Goal: Task Accomplishment & Management: Use online tool/utility

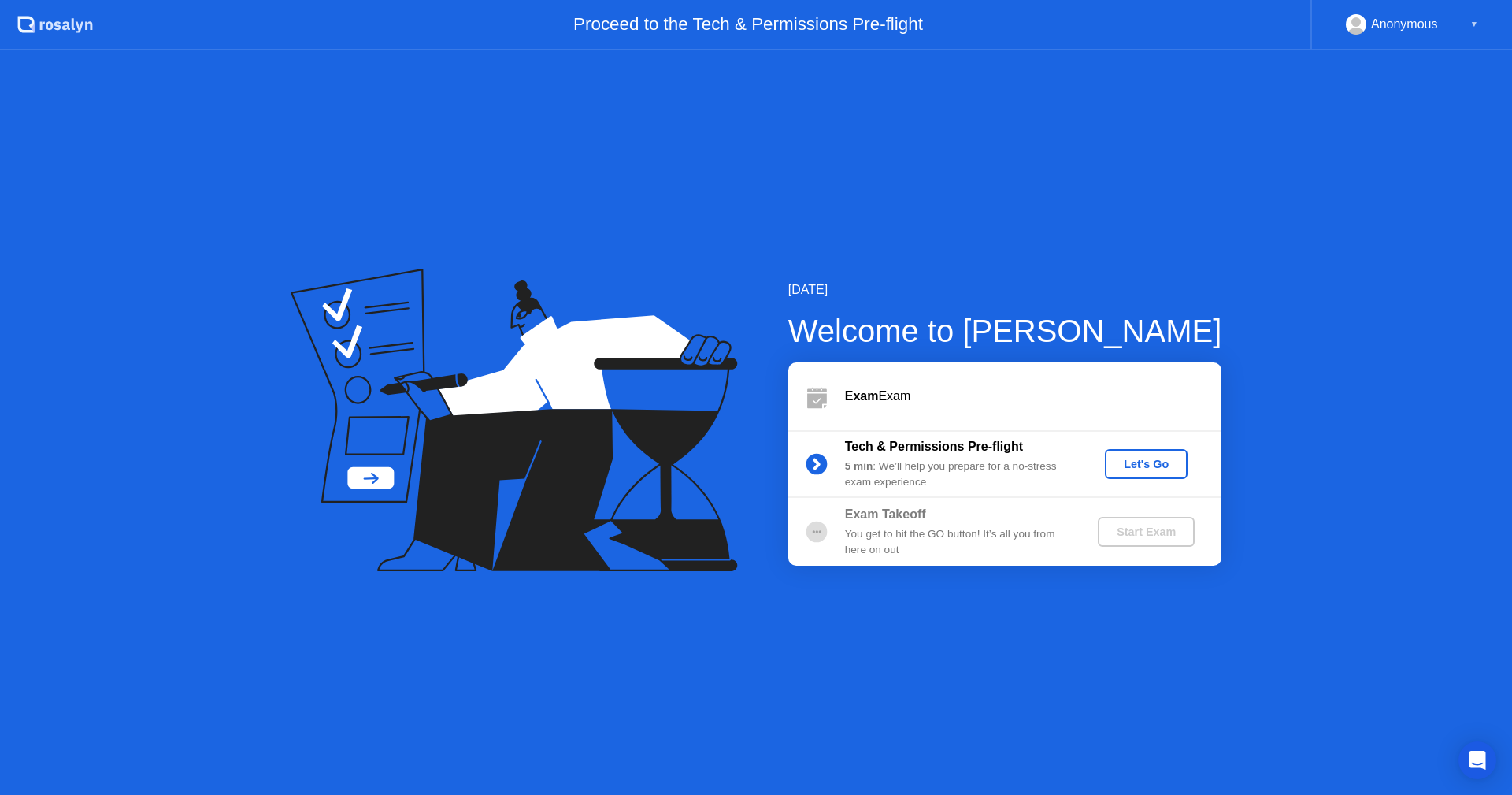
click at [1130, 461] on div "Let's Go" at bounding box center [1146, 464] width 70 height 12
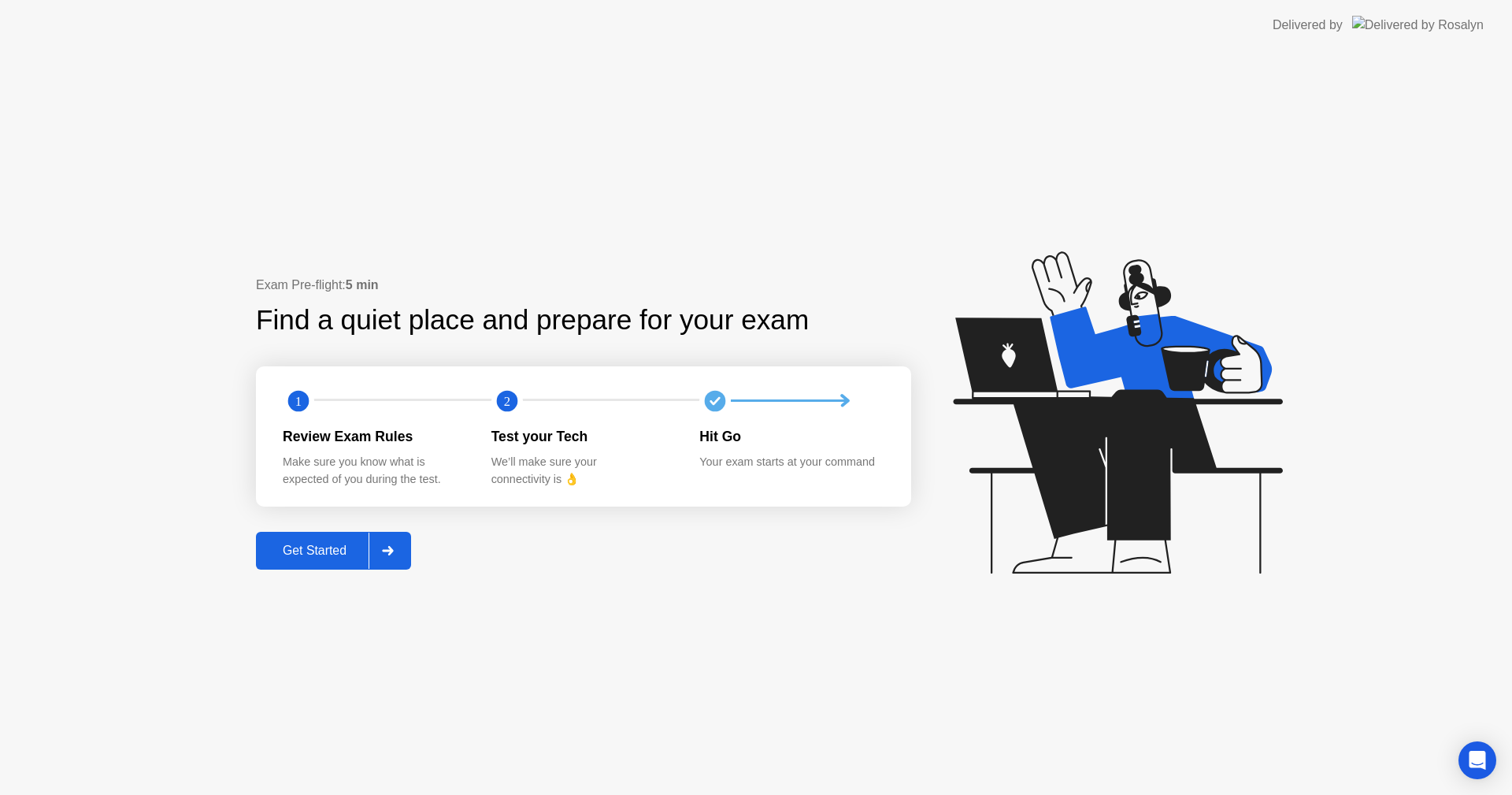
click at [268, 548] on div "Get Started" at bounding box center [315, 551] width 108 height 14
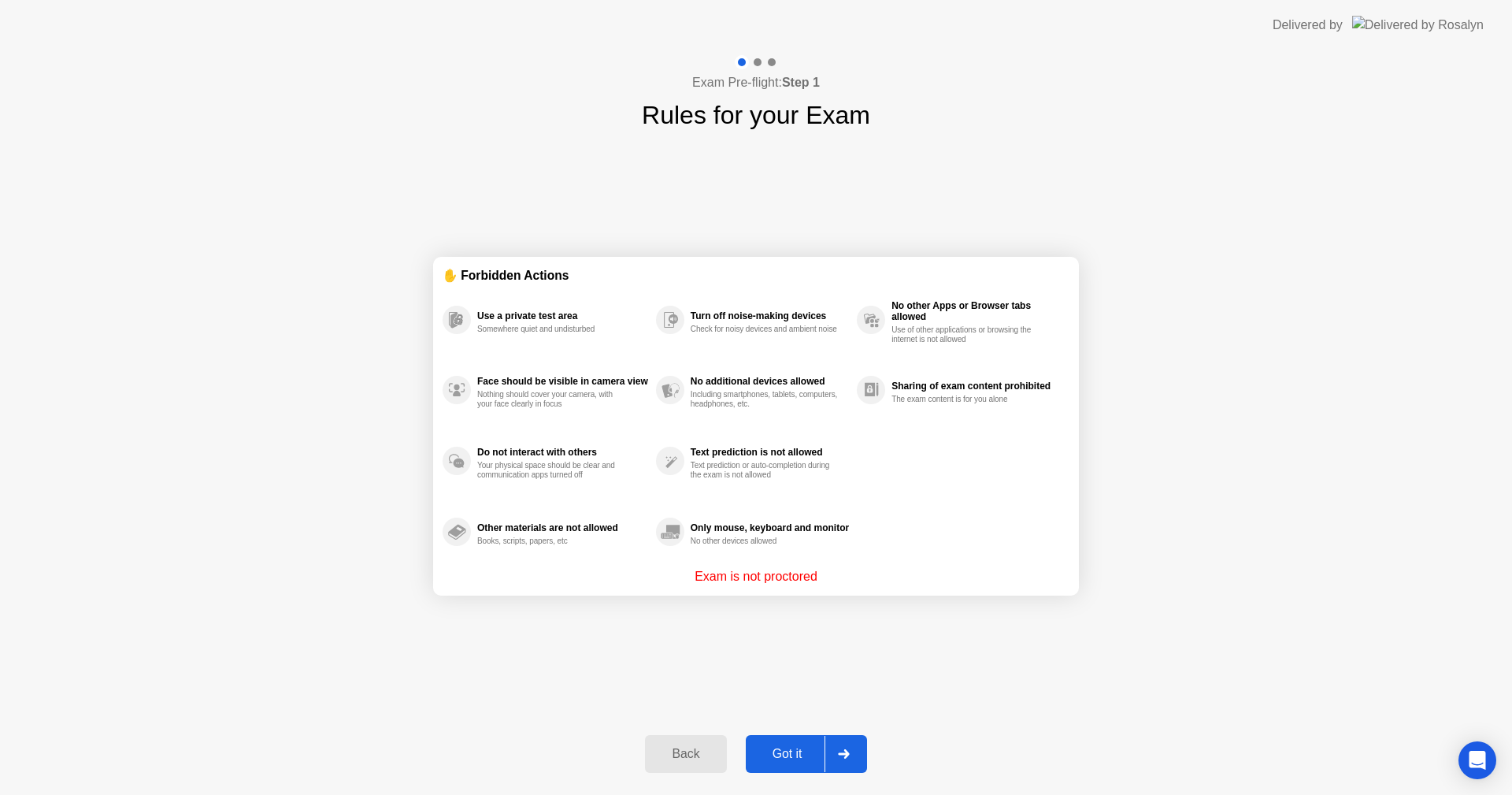
click at [795, 758] on div "Got it" at bounding box center [787, 753] width 74 height 14
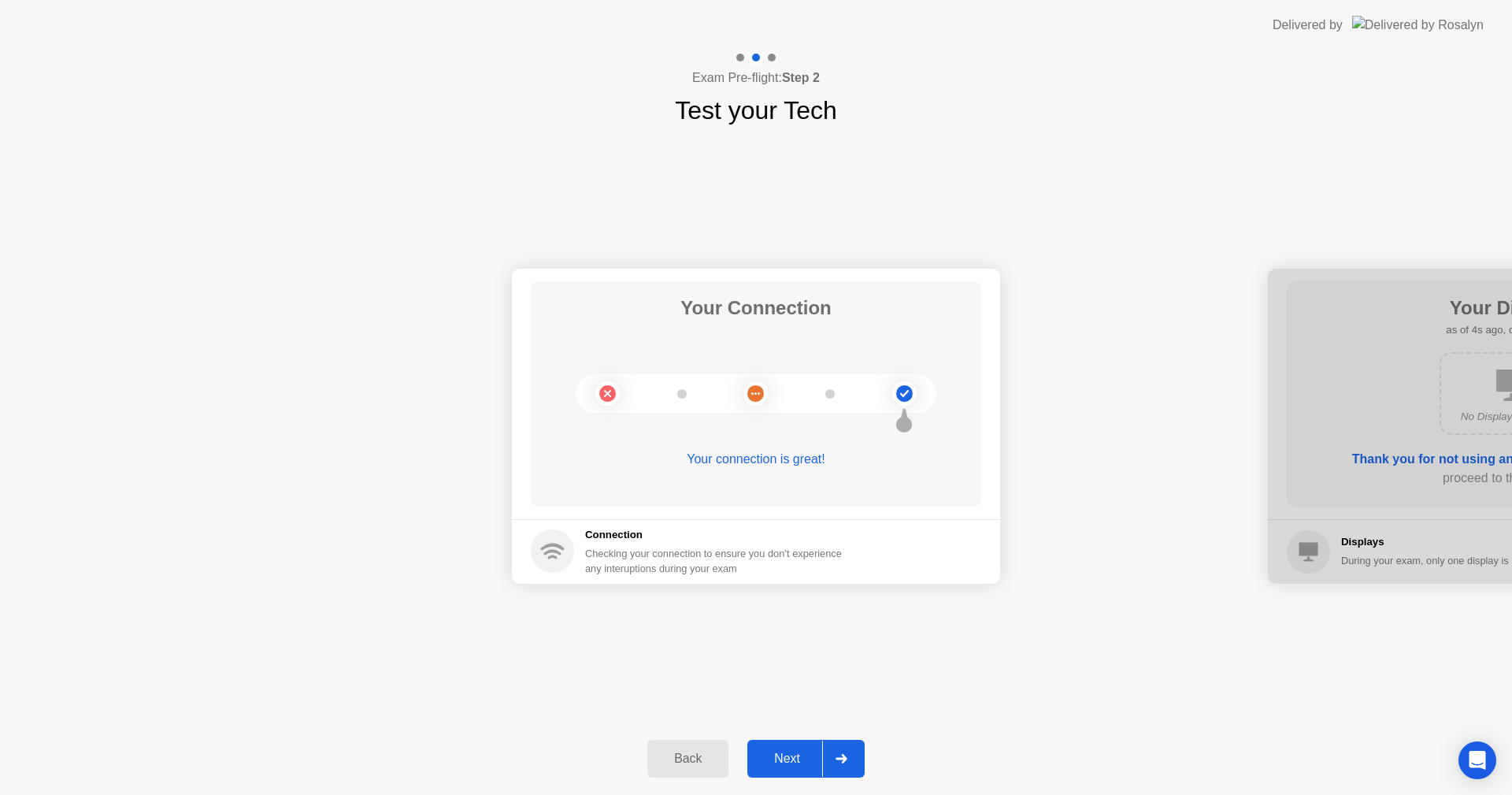
click at [793, 757] on div "Next" at bounding box center [787, 758] width 70 height 14
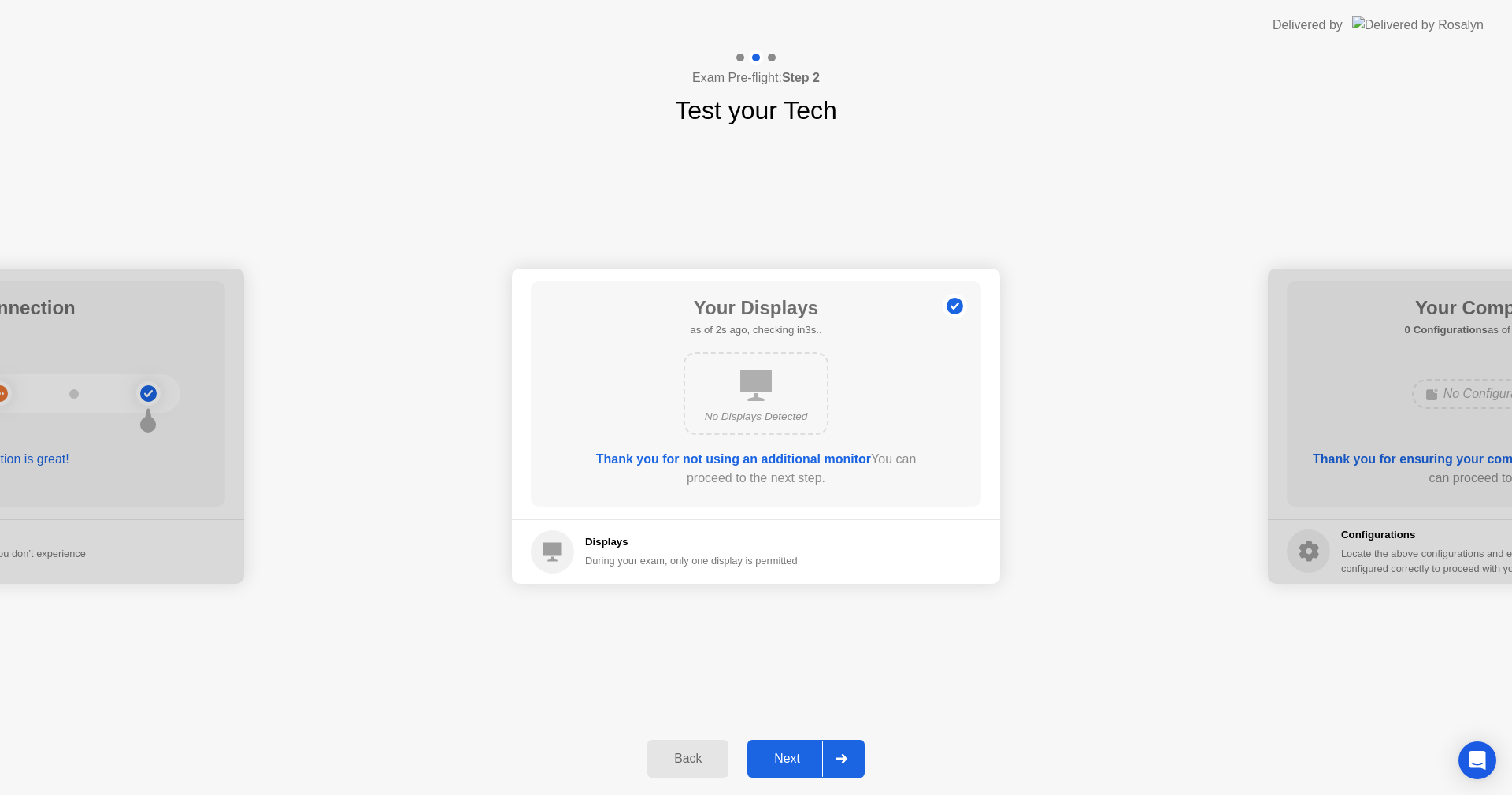
click at [793, 757] on div "Next" at bounding box center [787, 758] width 70 height 14
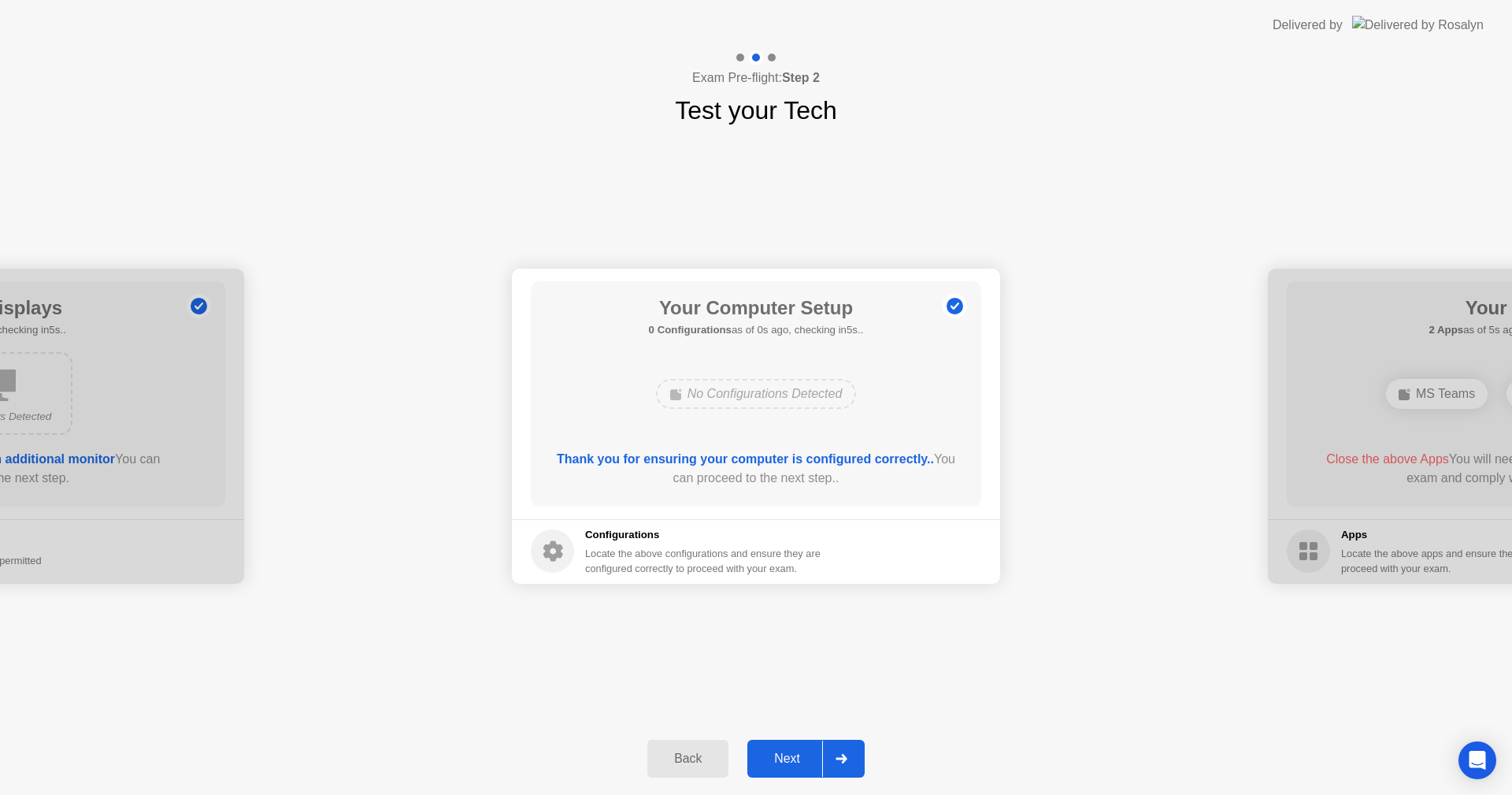
click at [793, 757] on div "Next" at bounding box center [787, 758] width 70 height 14
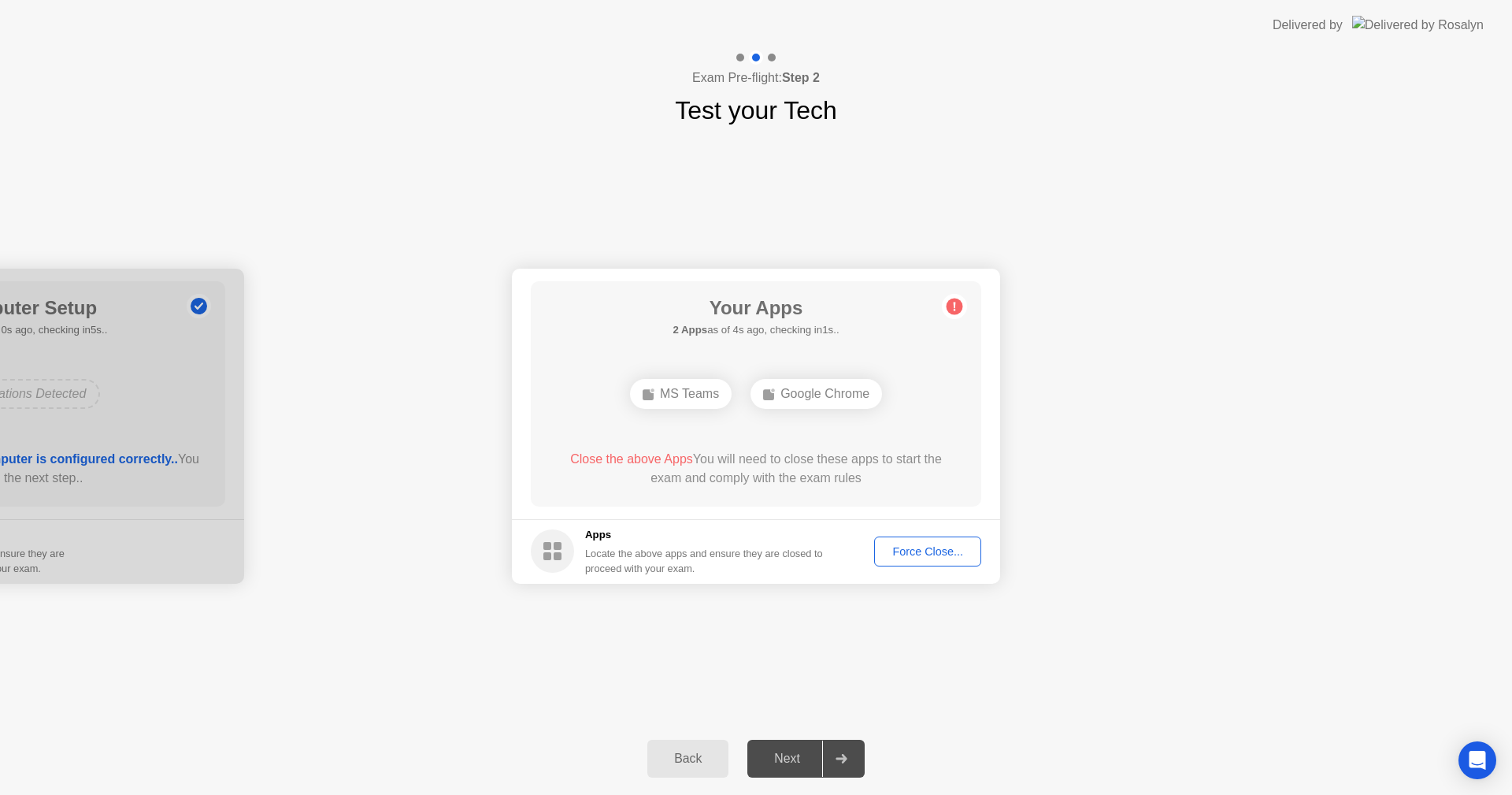
click at [955, 548] on div "Force Close..." at bounding box center [928, 551] width 96 height 12
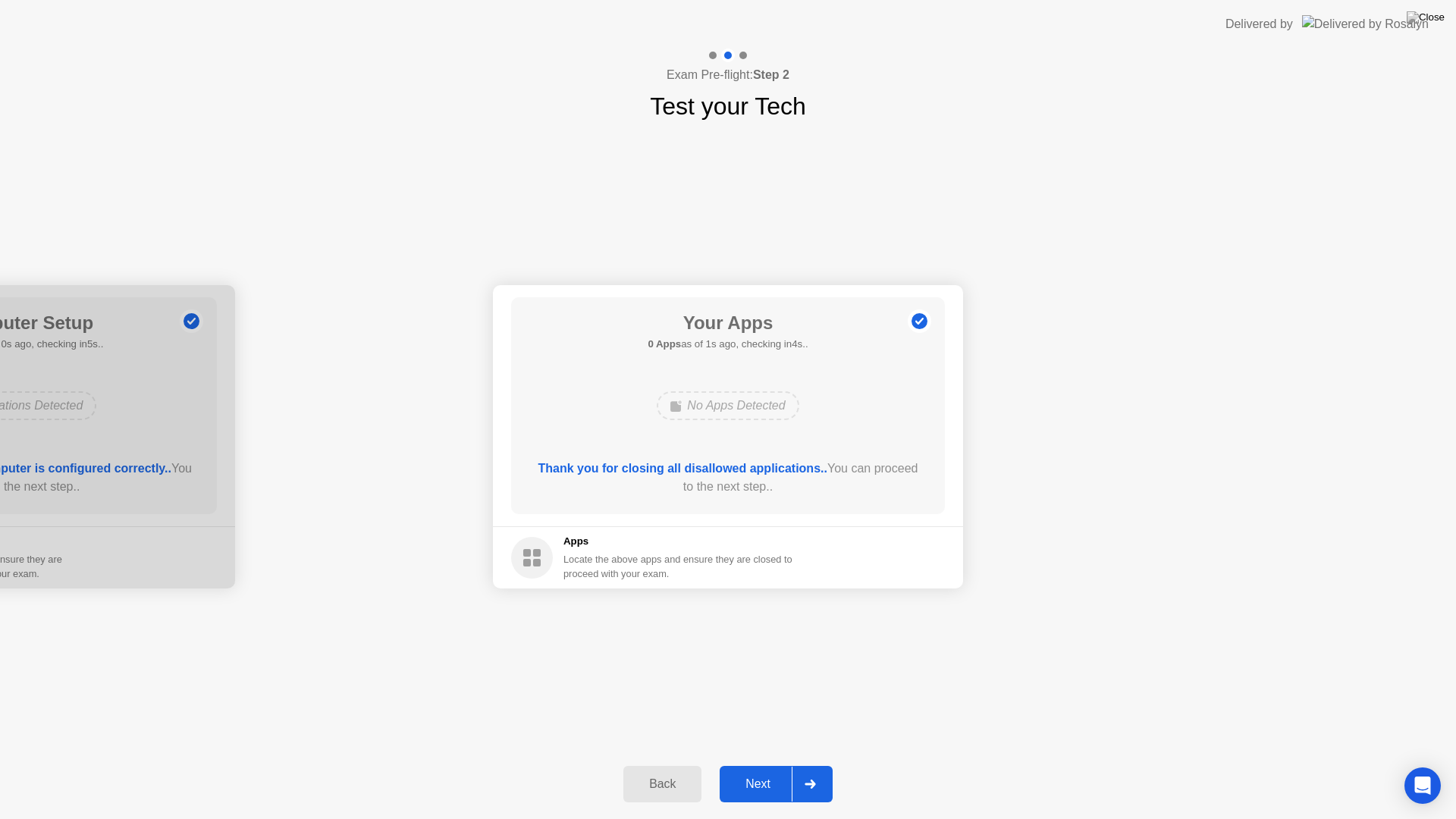
click at [744, 765] on div "Next" at bounding box center [758, 784] width 67 height 14
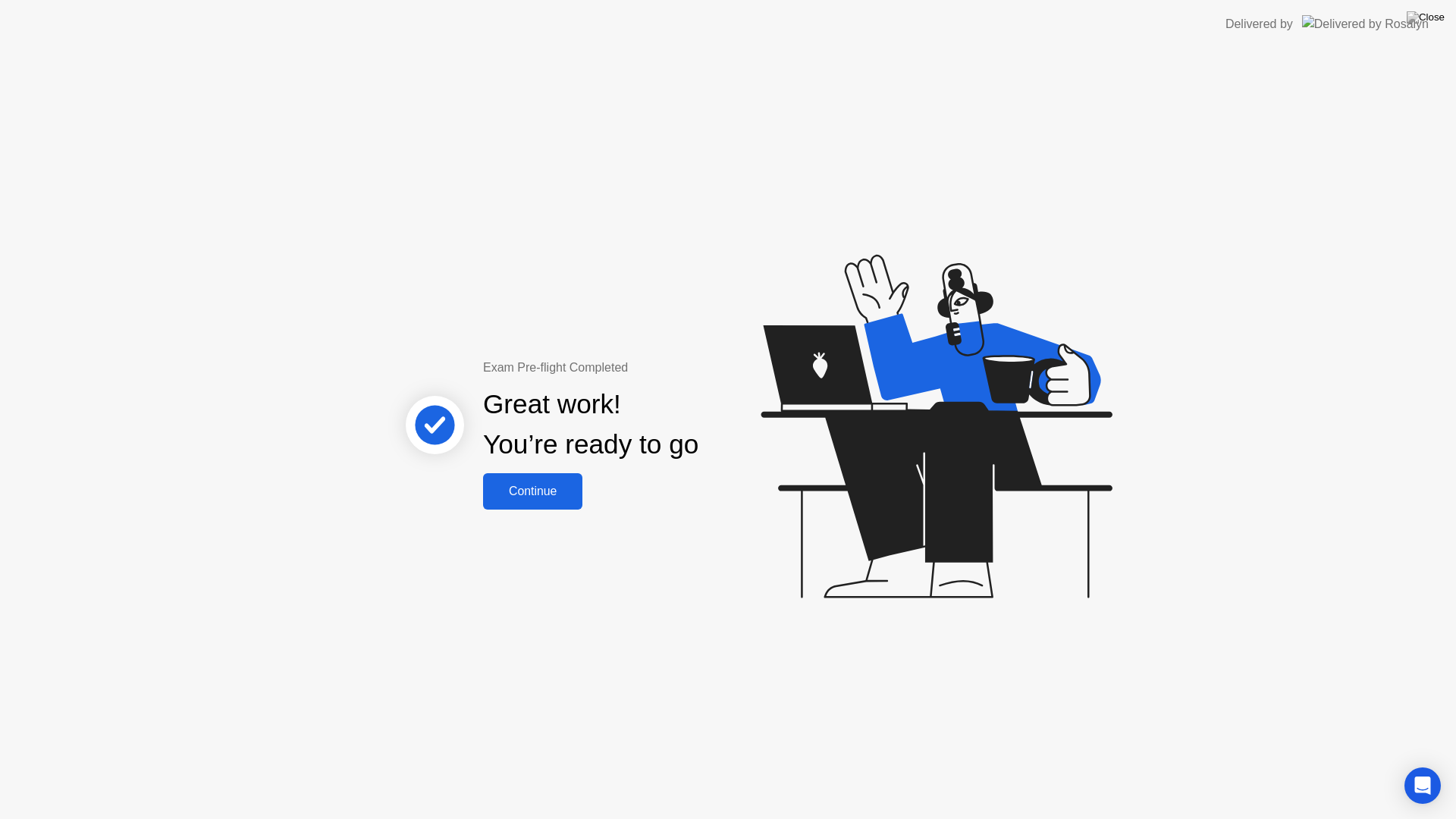
click at [517, 496] on div "Continue" at bounding box center [532, 491] width 90 height 14
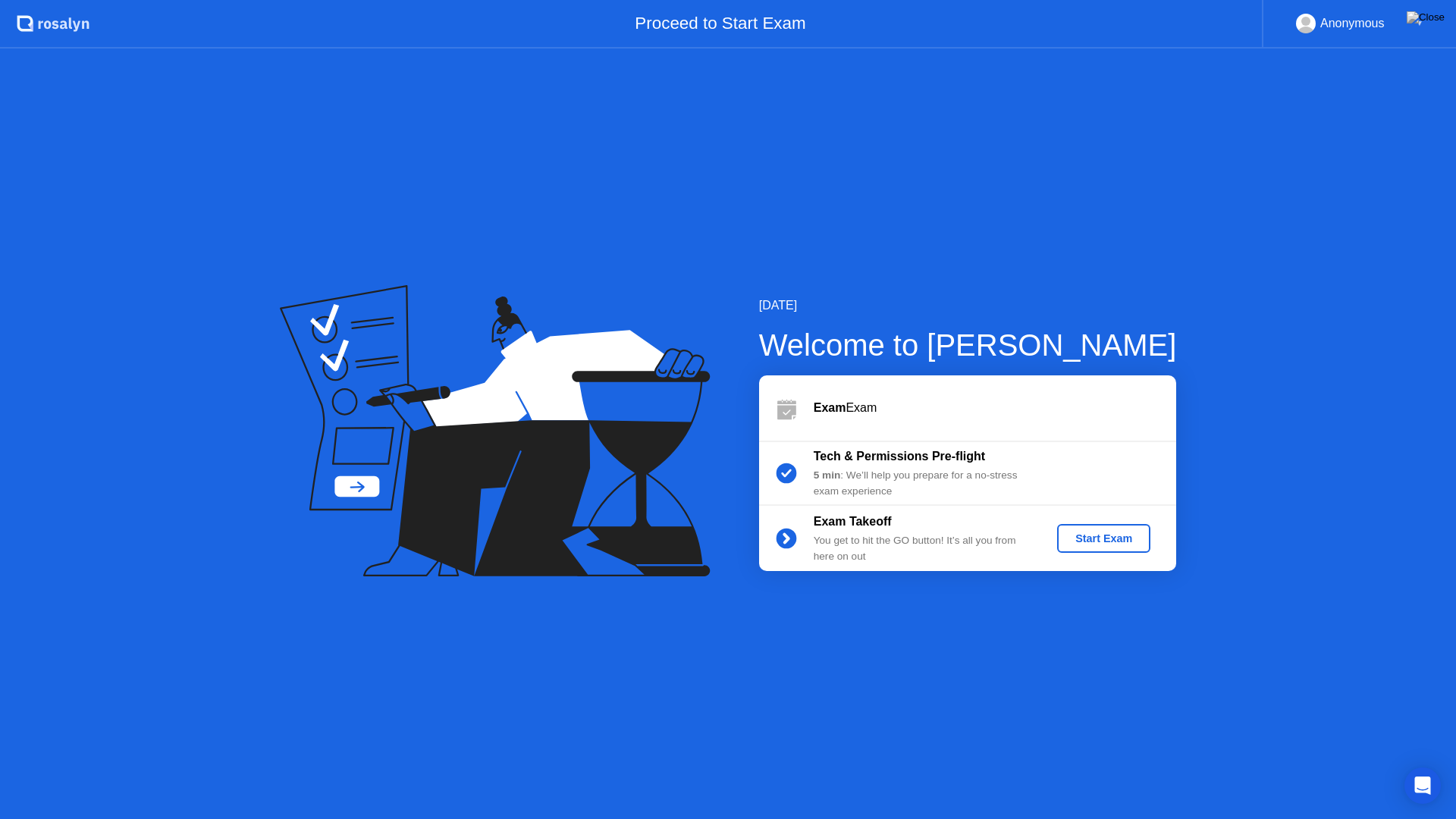
click at [1107, 544] on div "Start Exam" at bounding box center [1103, 538] width 81 height 12
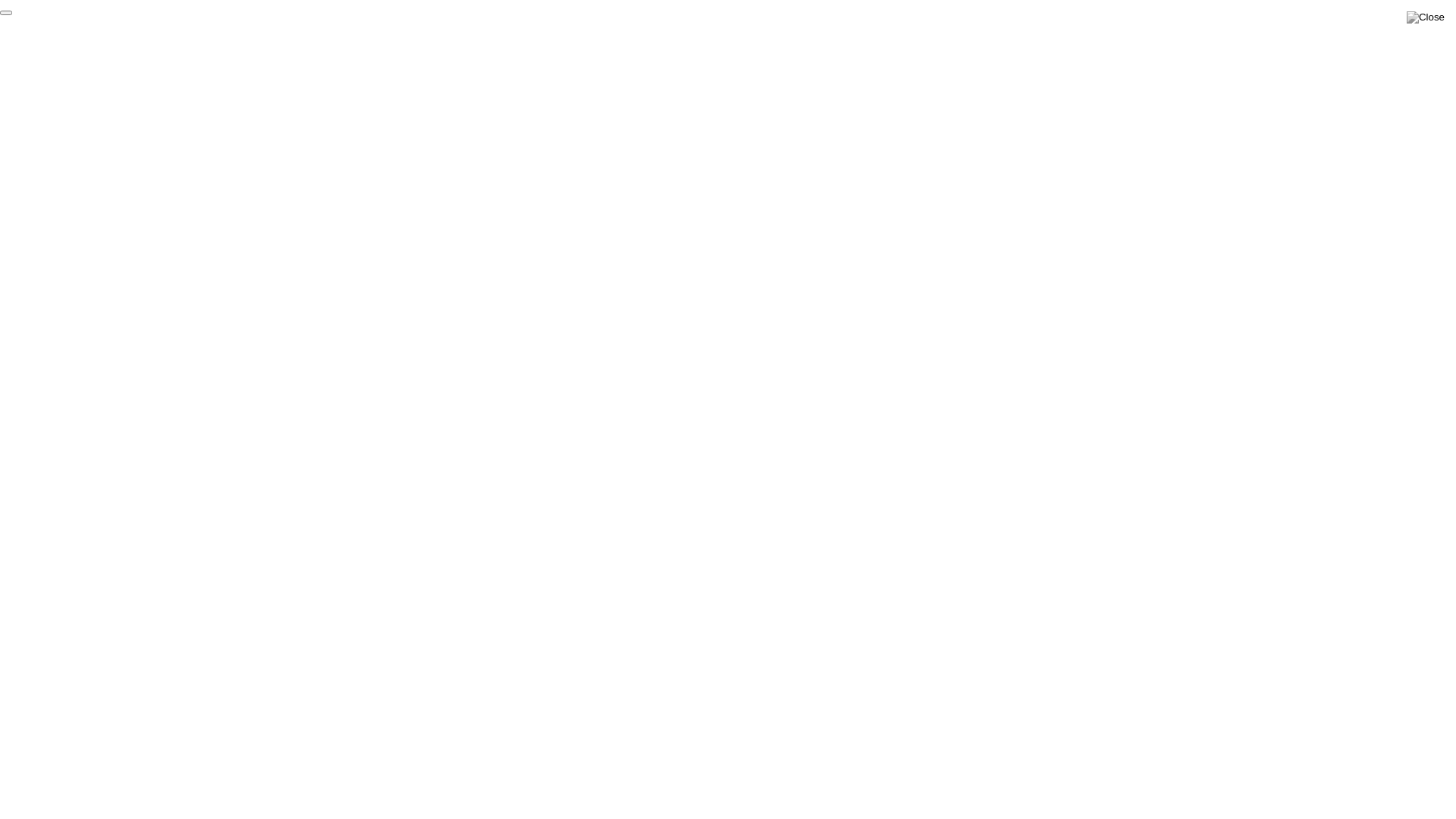
click div "End Proctoring Session"
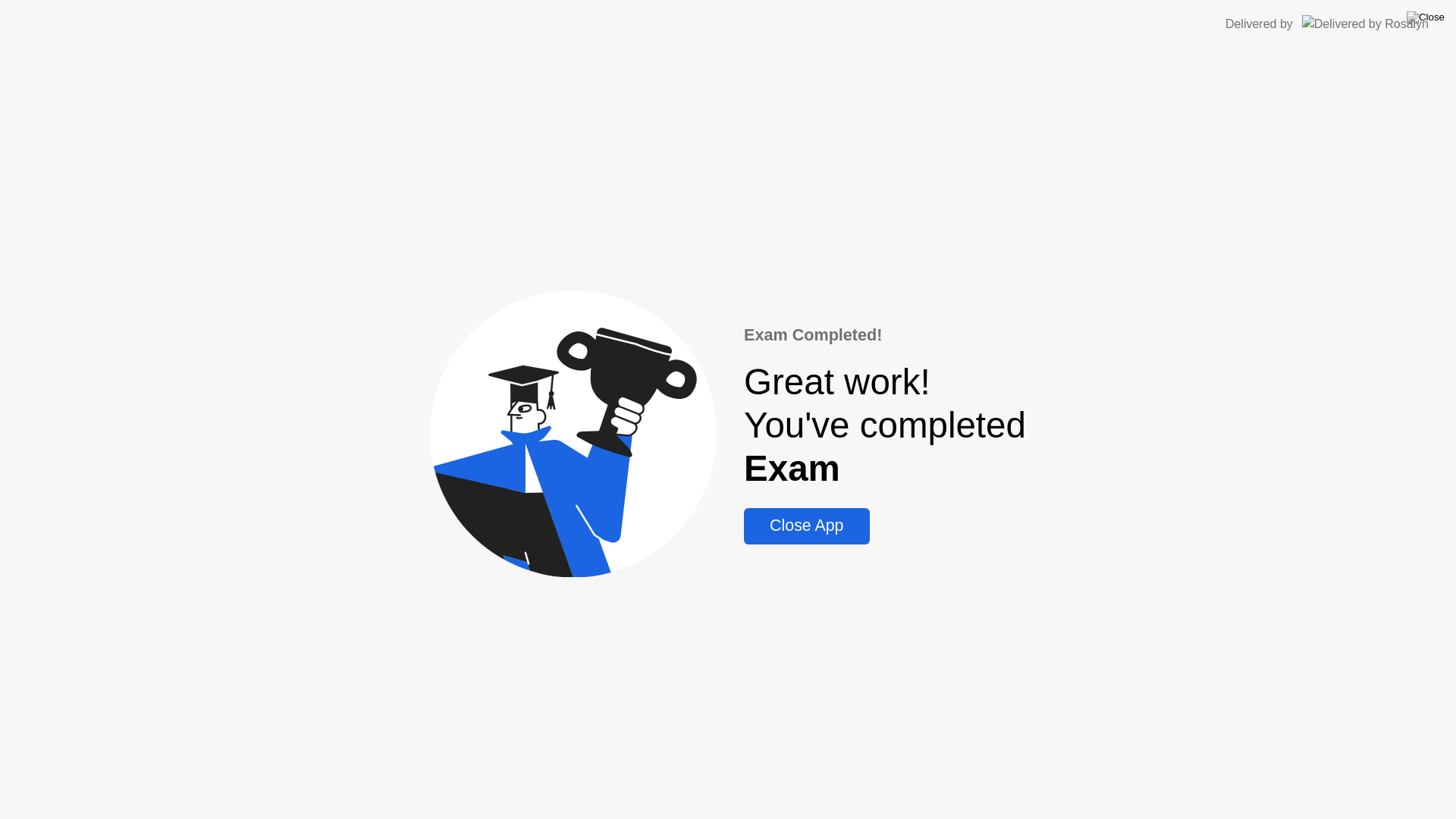
click at [788, 534] on div "Close App" at bounding box center [806, 526] width 116 height 19
